Goal: Task Accomplishment & Management: Use online tool/utility

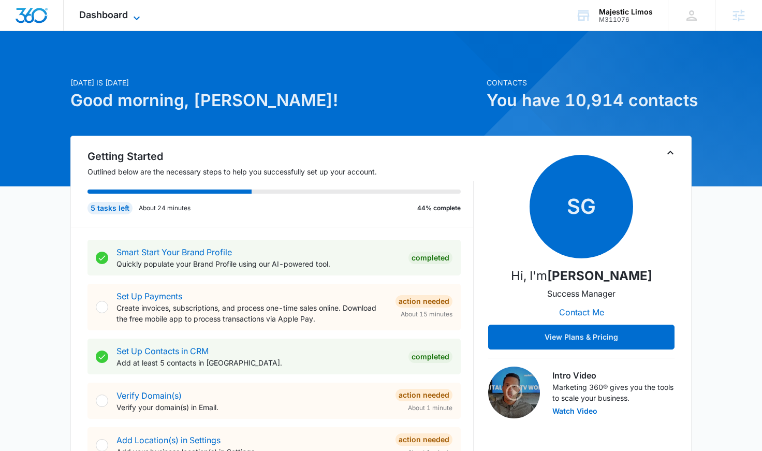
click at [107, 17] on span "Dashboard" at bounding box center [103, 14] width 49 height 11
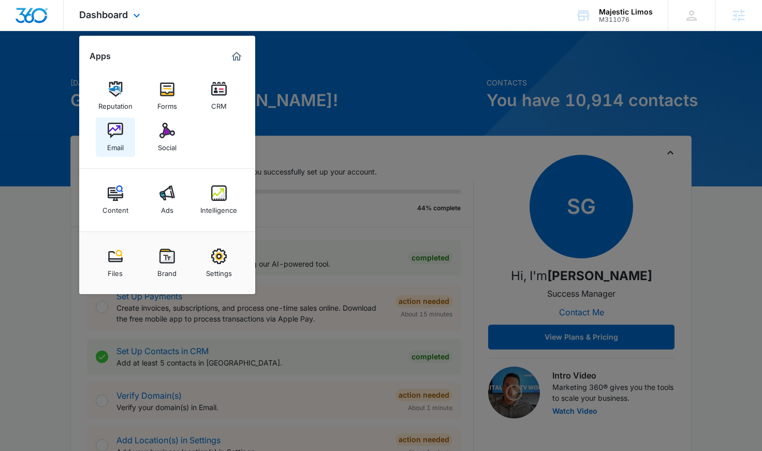
click at [128, 134] on link "Email" at bounding box center [115, 137] width 39 height 39
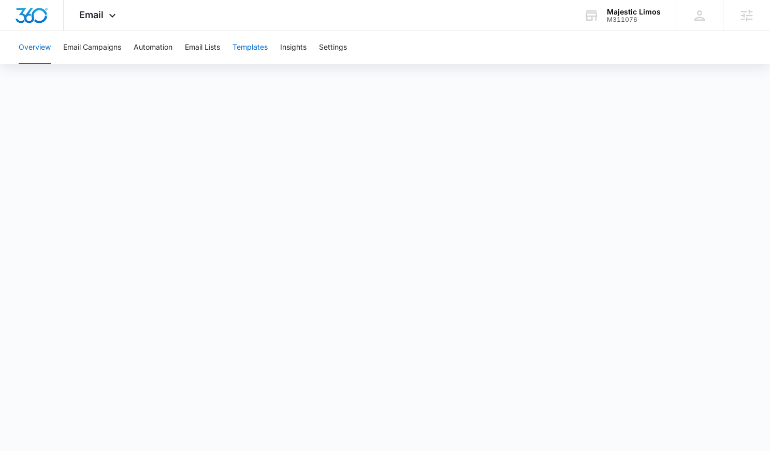
click at [240, 49] on button "Templates" at bounding box center [249, 47] width 35 height 33
click at [97, 15] on span "Email" at bounding box center [91, 14] width 24 height 11
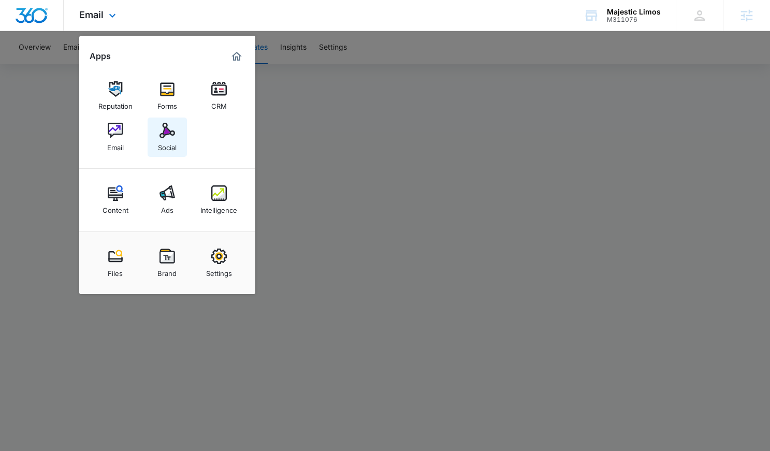
click at [156, 126] on link "Social" at bounding box center [167, 137] width 39 height 39
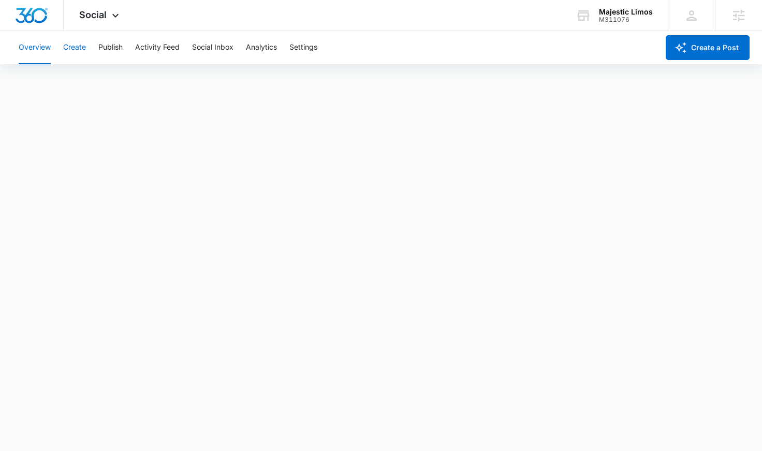
click at [81, 53] on button "Create" at bounding box center [74, 47] width 23 height 33
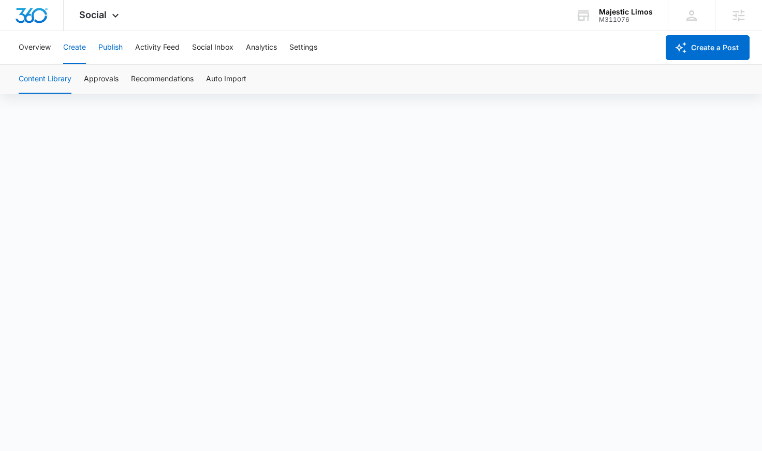
click at [114, 50] on button "Publish" at bounding box center [110, 47] width 24 height 33
click at [77, 75] on button "Schedules" at bounding box center [79, 79] width 35 height 29
click at [84, 48] on button "Create" at bounding box center [74, 47] width 23 height 33
click at [122, 52] on button "Publish" at bounding box center [110, 47] width 24 height 33
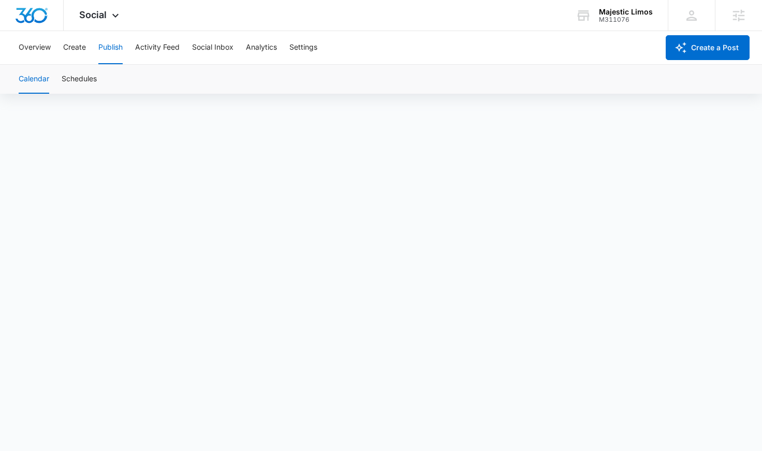
scroll to position [7, 0]
click at [85, 86] on button "Schedules" at bounding box center [79, 79] width 35 height 29
click at [38, 53] on button "Overview" at bounding box center [35, 47] width 32 height 33
click at [68, 56] on button "Create" at bounding box center [74, 47] width 23 height 33
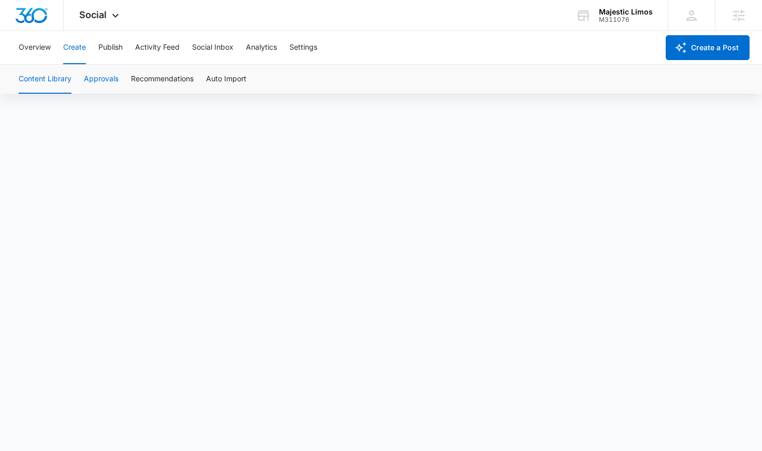
click at [113, 77] on button "Approvals" at bounding box center [101, 79] width 35 height 29
